Goal: Task Accomplishment & Management: Manage account settings

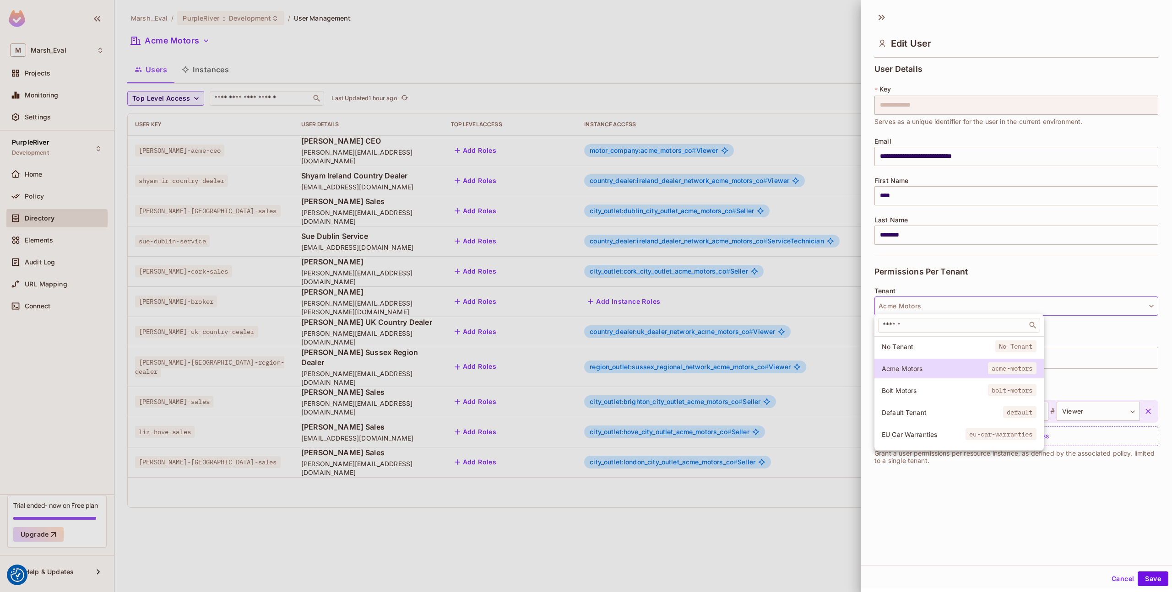
scroll to position [1, 0]
click at [964, 289] on div at bounding box center [586, 296] width 1172 height 592
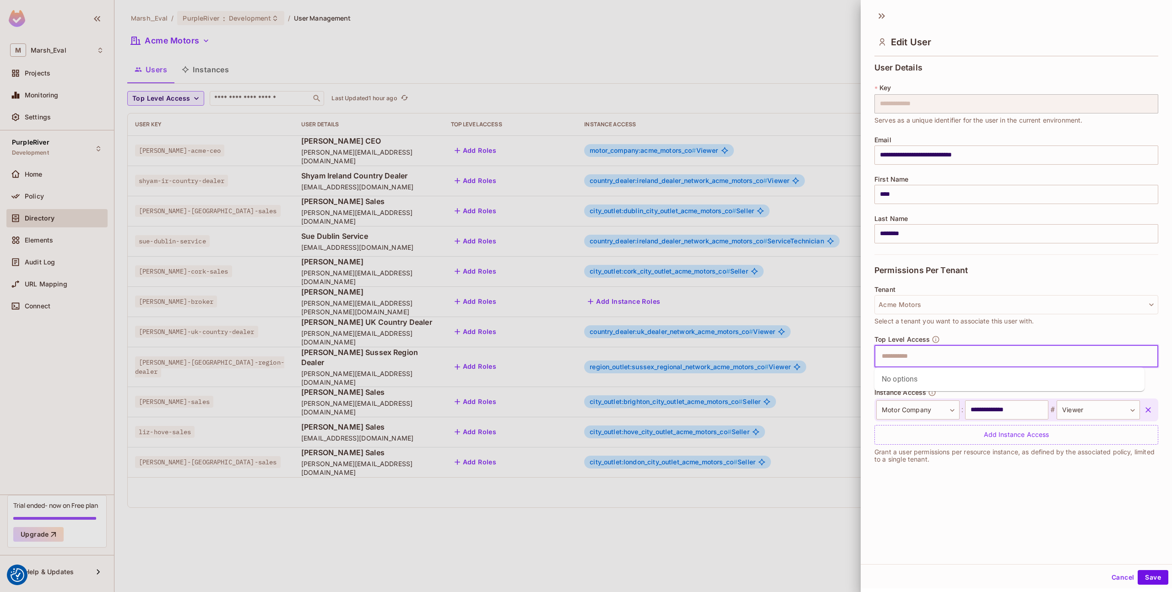
click at [903, 365] on input "text" at bounding box center [1008, 357] width 264 height 18
click at [908, 364] on input "text" at bounding box center [1008, 357] width 264 height 18
click at [911, 440] on div "Add Instance Access" at bounding box center [1017, 435] width 284 height 20
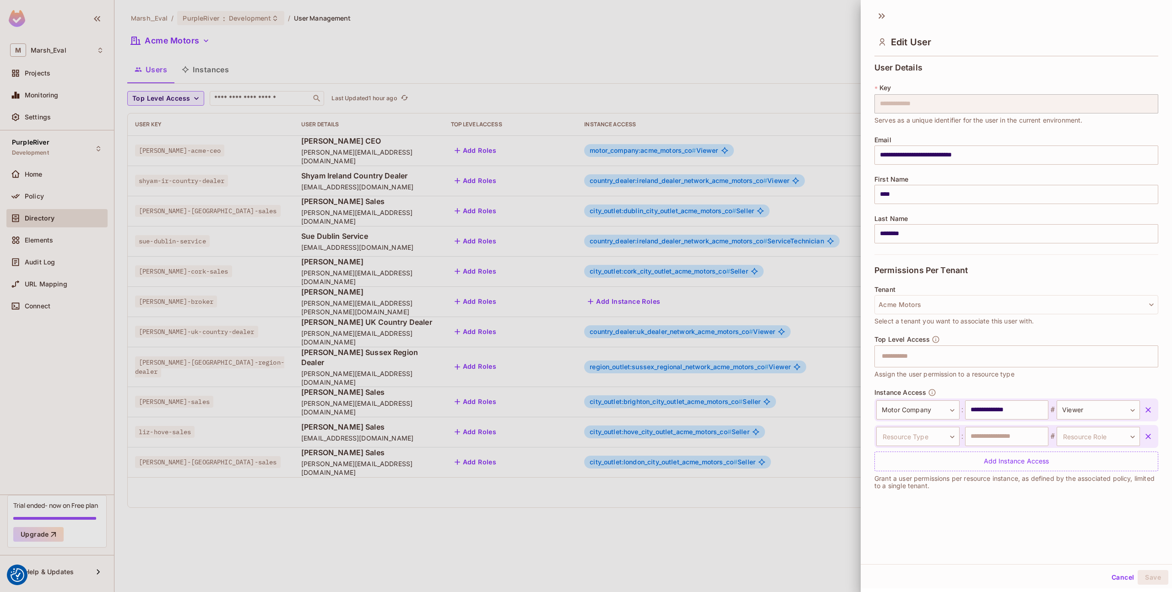
click at [172, 188] on div at bounding box center [586, 296] width 1172 height 592
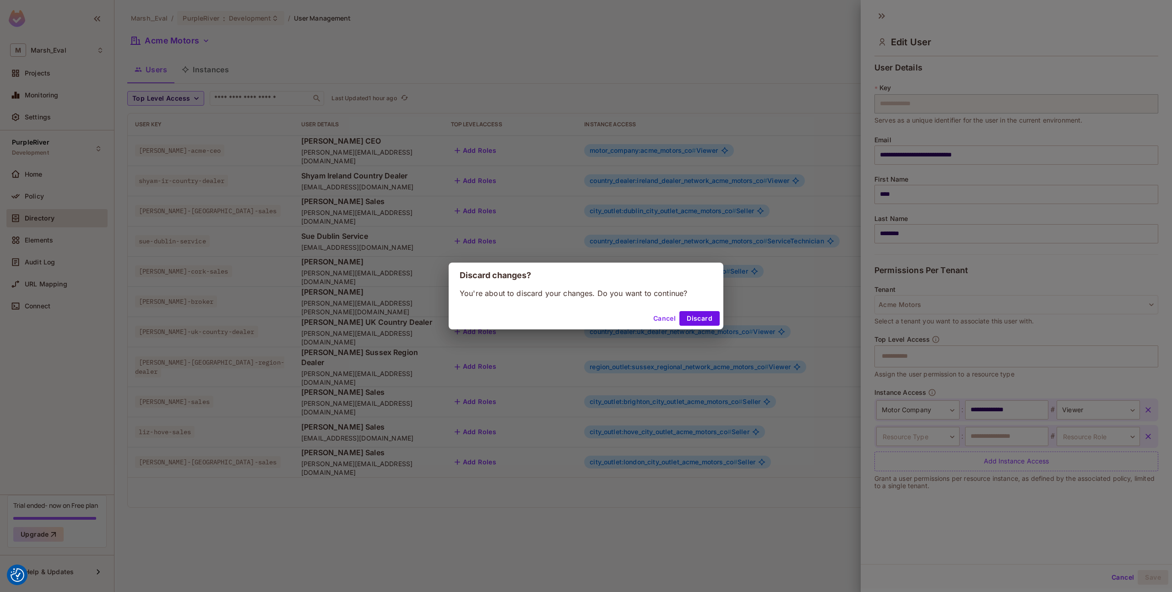
click at [697, 326] on div "Cancel Discard" at bounding box center [586, 319] width 275 height 22
click at [697, 319] on button "Discard" at bounding box center [699, 318] width 40 height 15
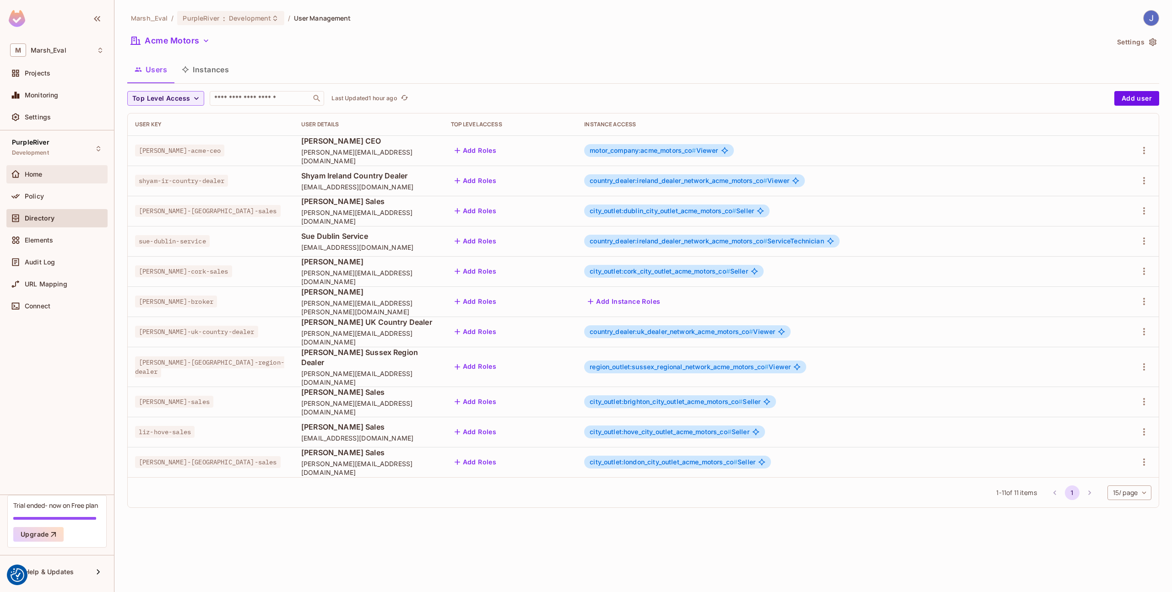
click at [36, 173] on span "Home" at bounding box center [34, 174] width 18 height 7
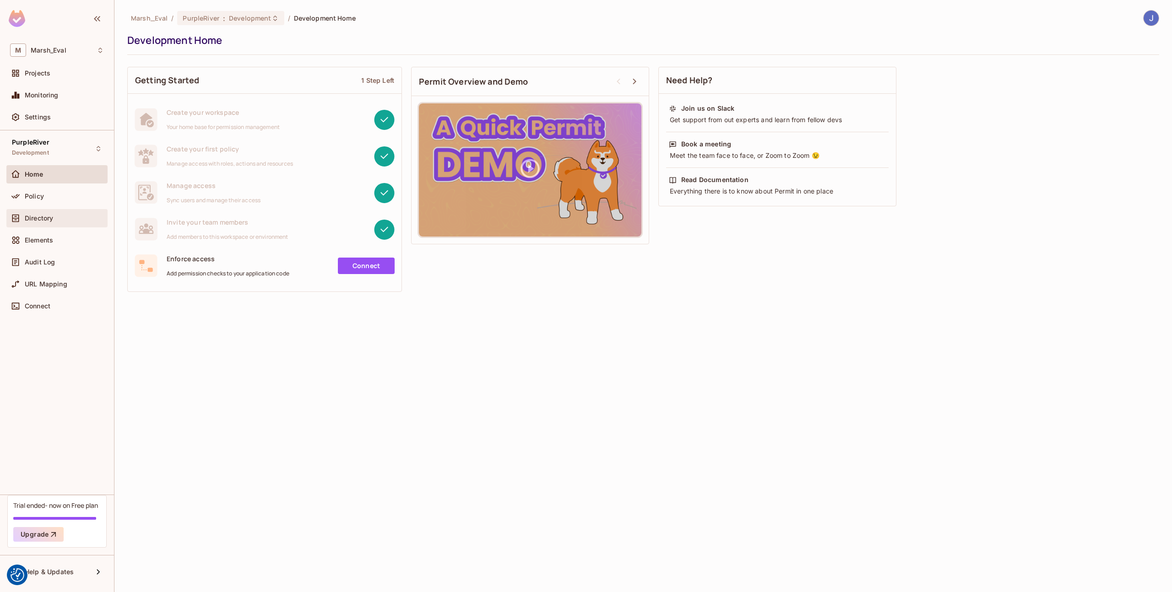
click at [44, 226] on div "Directory" at bounding box center [56, 218] width 101 height 18
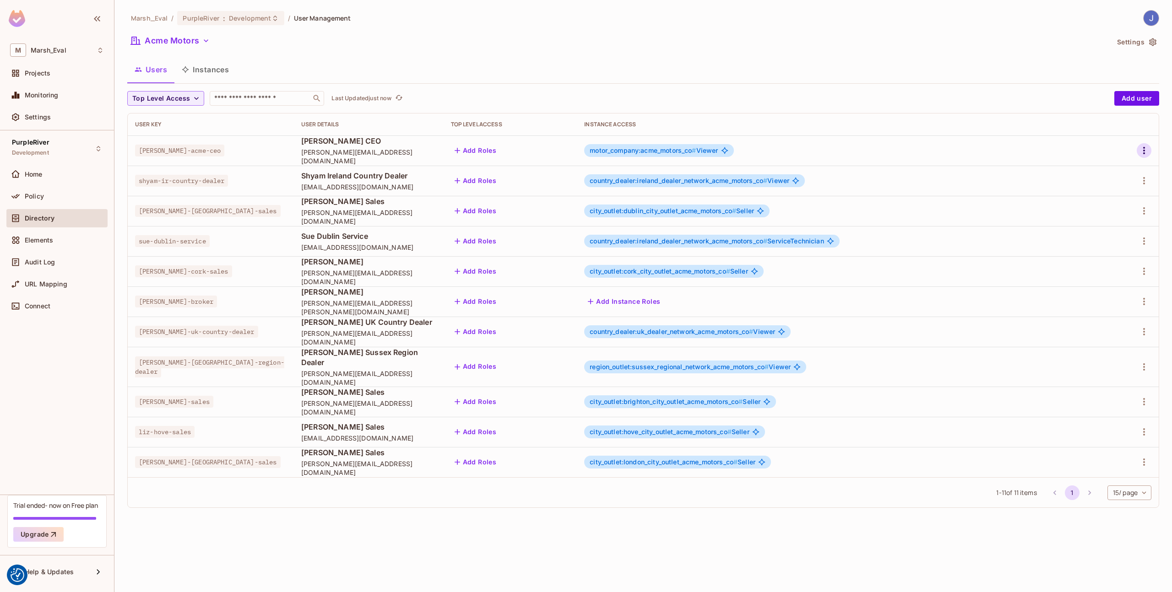
click at [1141, 150] on icon "button" at bounding box center [1144, 150] width 11 height 11
click at [1098, 189] on div "Edit Attributes" at bounding box center [1112, 191] width 45 height 9
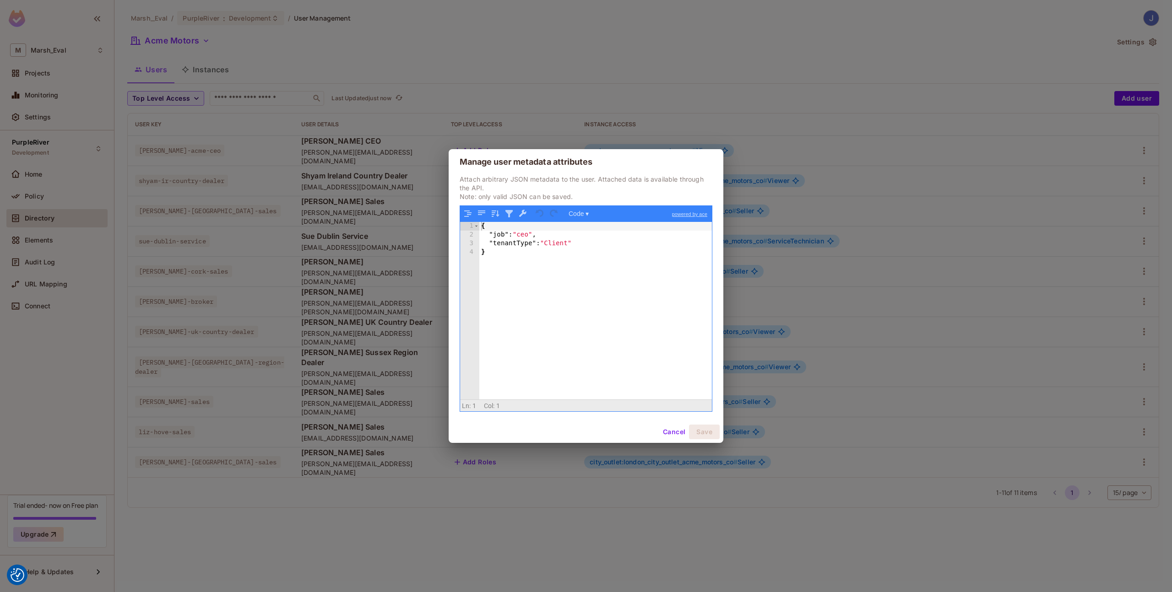
click at [565, 330] on div "{ "job" : "ceo" , "tenantType" : "Client" }" at bounding box center [595, 319] width 233 height 195
click at [770, 250] on div "Manage user metadata attributes Attach arbitrary JSON metadata to the user. Att…" at bounding box center [586, 296] width 1172 height 592
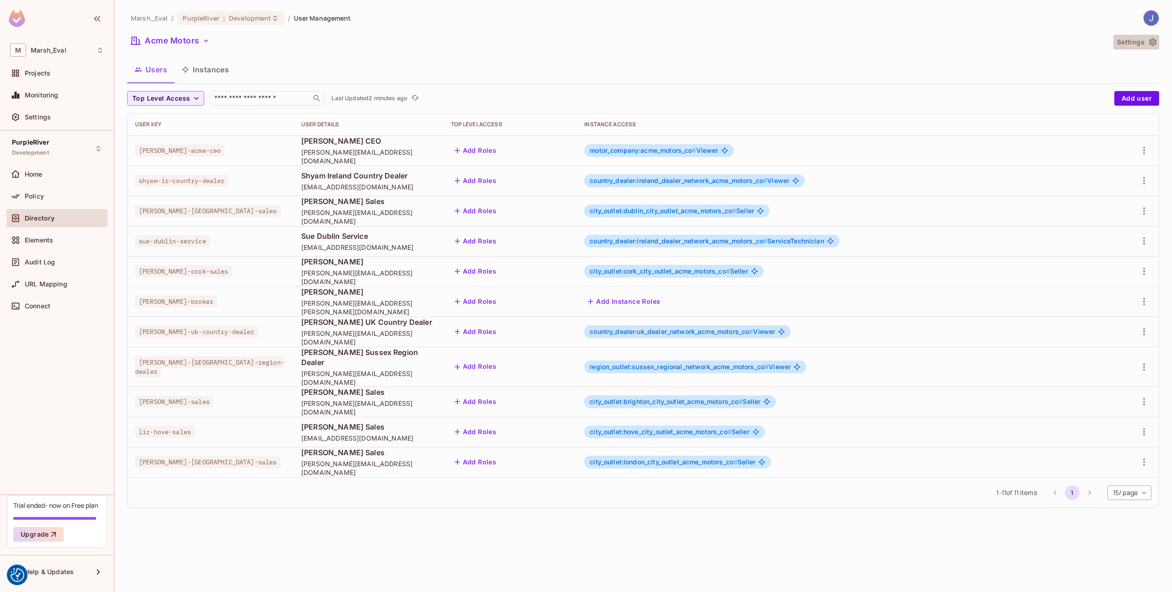
click at [1140, 46] on button "Settings" at bounding box center [1137, 42] width 46 height 15
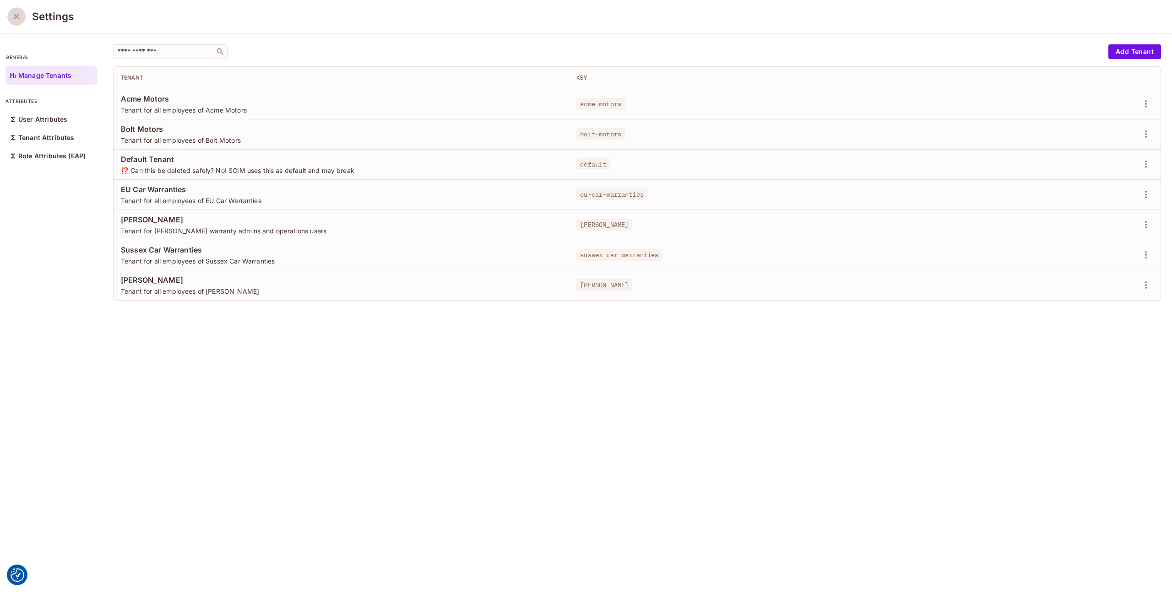
click at [18, 16] on icon "close" at bounding box center [16, 16] width 11 height 11
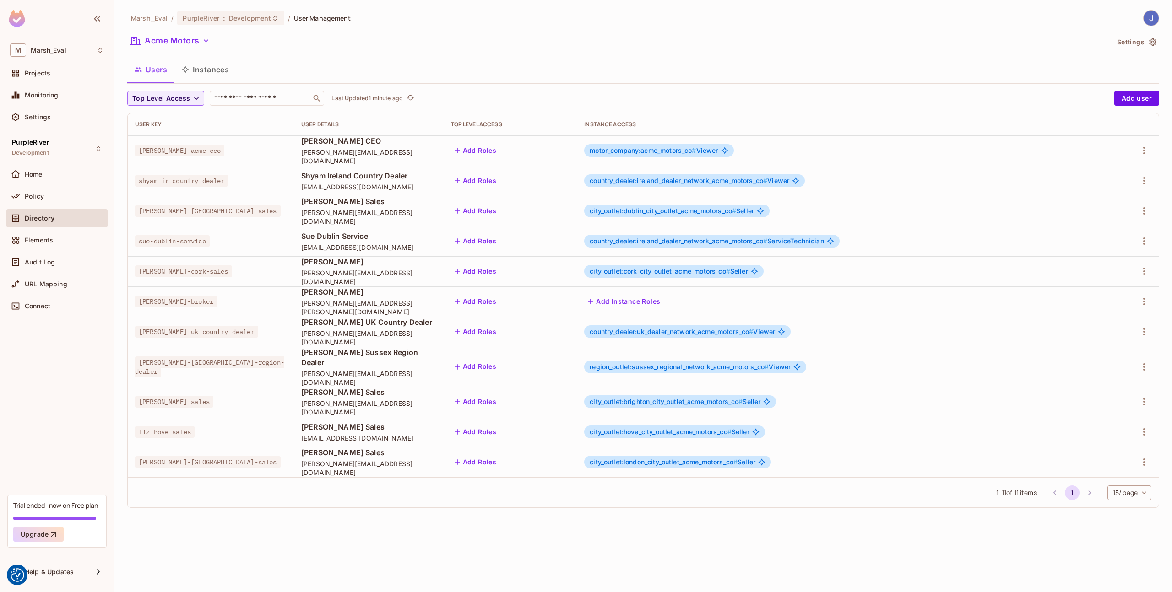
click at [1162, 40] on div "Marsh_Eval / PurpleRiver : Development / User Management Acme Motors Settings U…" at bounding box center [643, 296] width 1058 height 592
click at [1142, 40] on button "Settings" at bounding box center [1137, 42] width 46 height 15
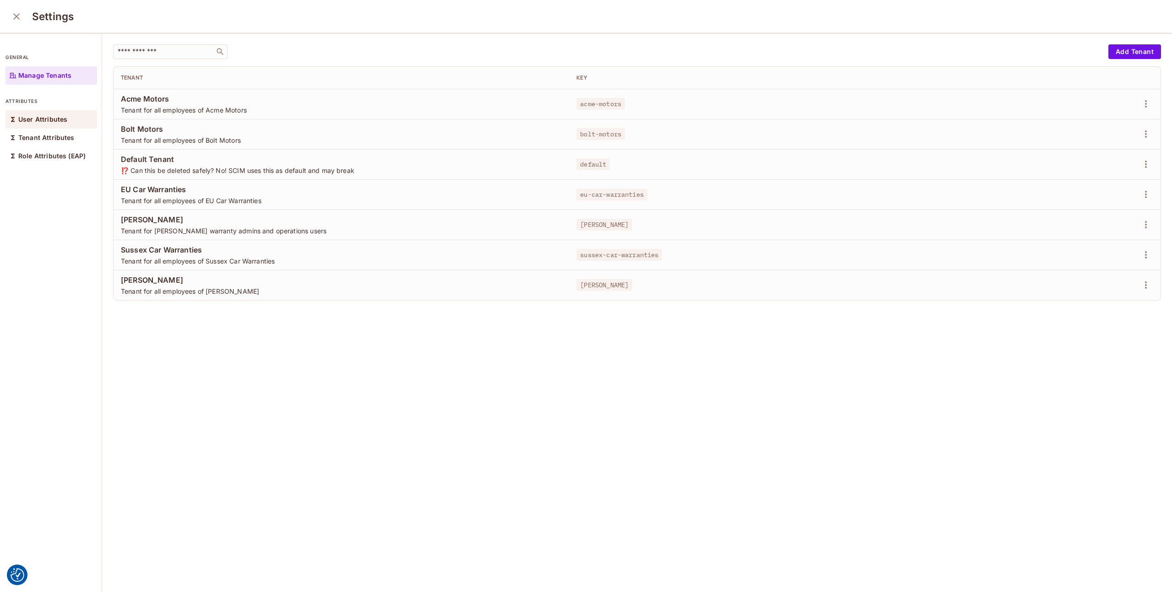
click at [37, 118] on p "User Attributes" at bounding box center [42, 119] width 49 height 7
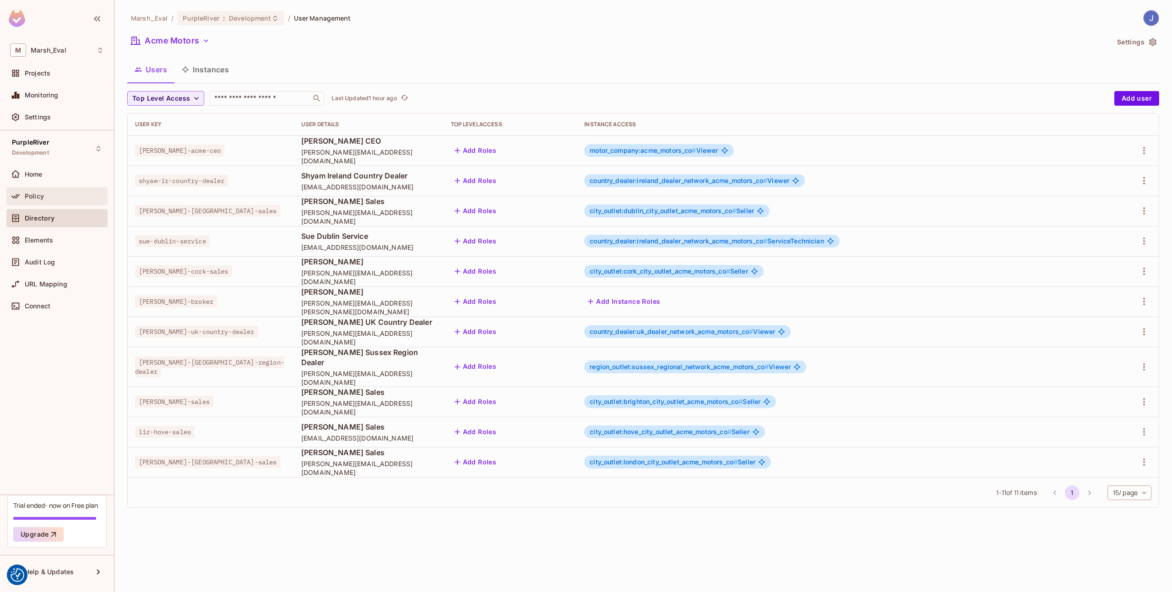
click at [43, 204] on div "Policy" at bounding box center [56, 196] width 101 height 18
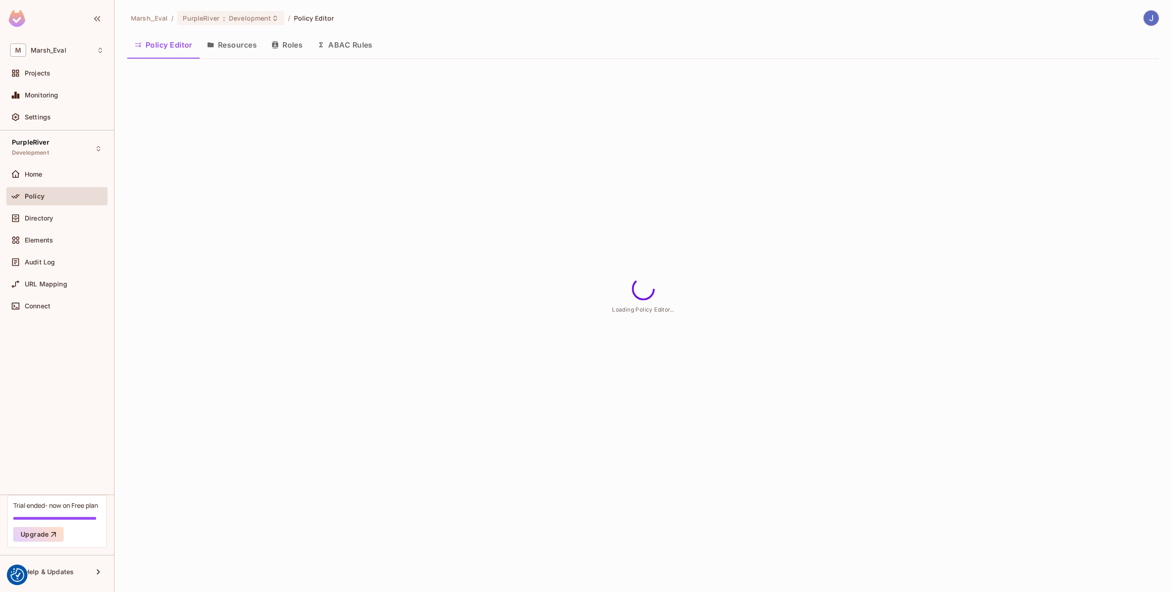
click at [254, 45] on button "Resources" at bounding box center [232, 44] width 65 height 23
